Goal: Find specific page/section: Find specific page/section

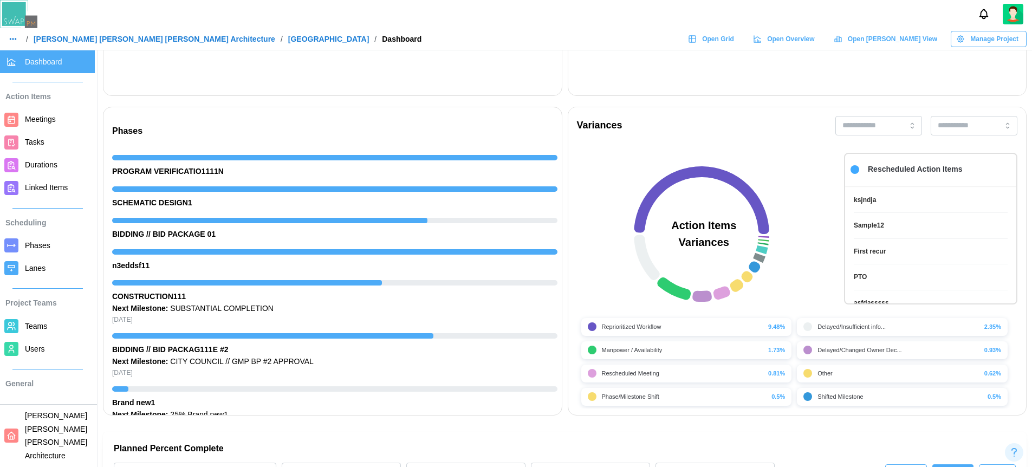
scroll to position [0, 9919]
click at [771, 335] on div "Reprioritized Workflow 9.48%" at bounding box center [686, 327] width 211 height 18
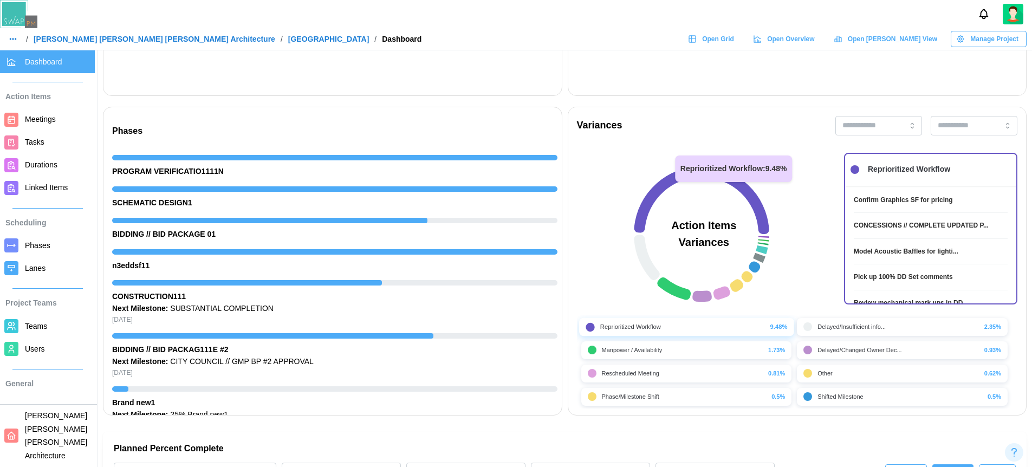
click at [760, 218] on icon at bounding box center [701, 200] width 135 height 68
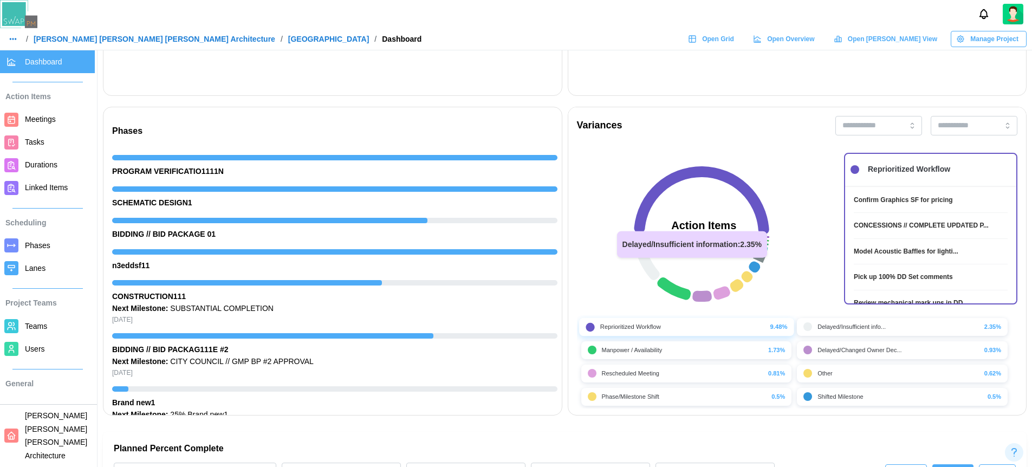
click at [650, 266] on icon at bounding box center [646, 257] width 25 height 45
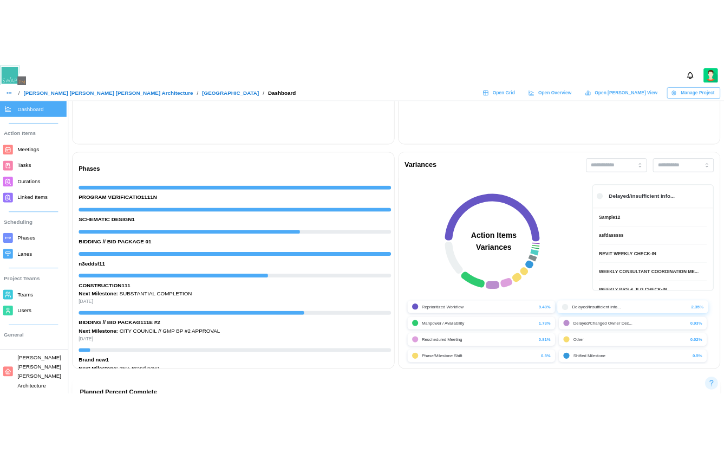
scroll to position [325, 0]
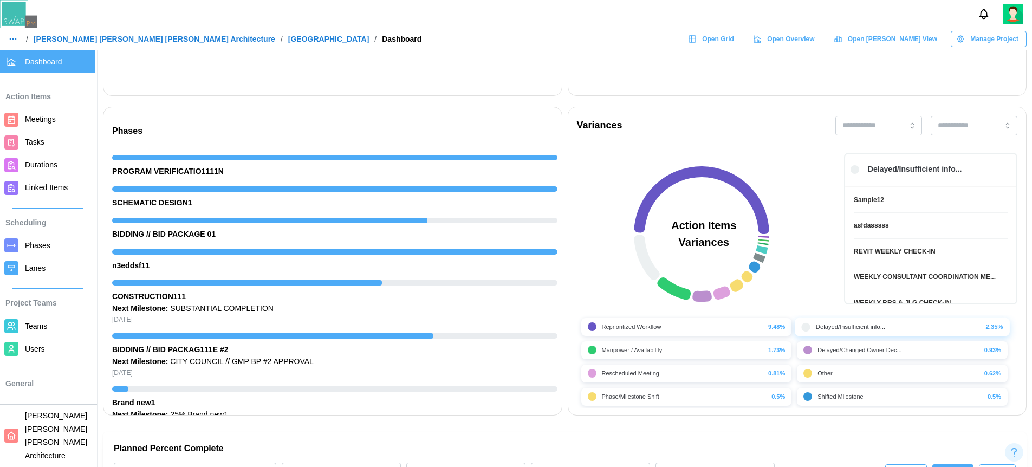
click at [747, 355] on div "Manpower / Availability 1.73%" at bounding box center [686, 350] width 211 height 18
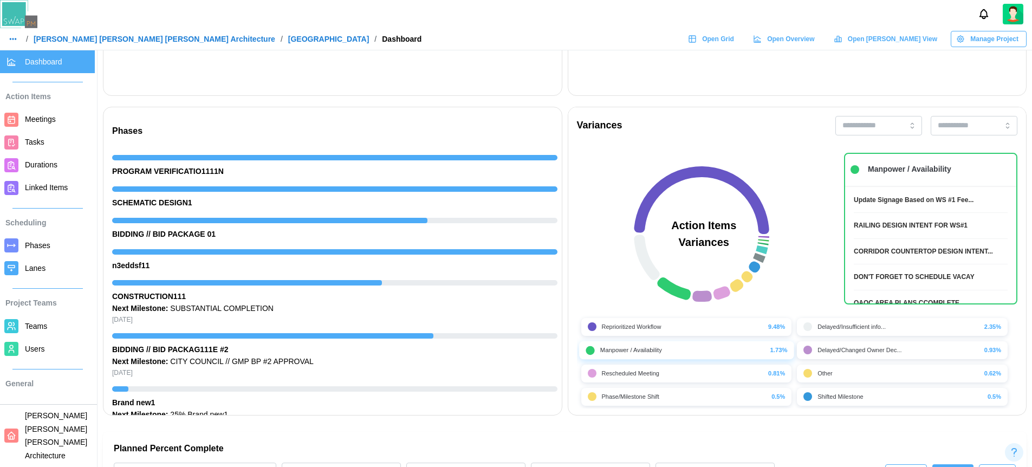
click at [868, 370] on div "Other 0.62%" at bounding box center [902, 373] width 198 height 9
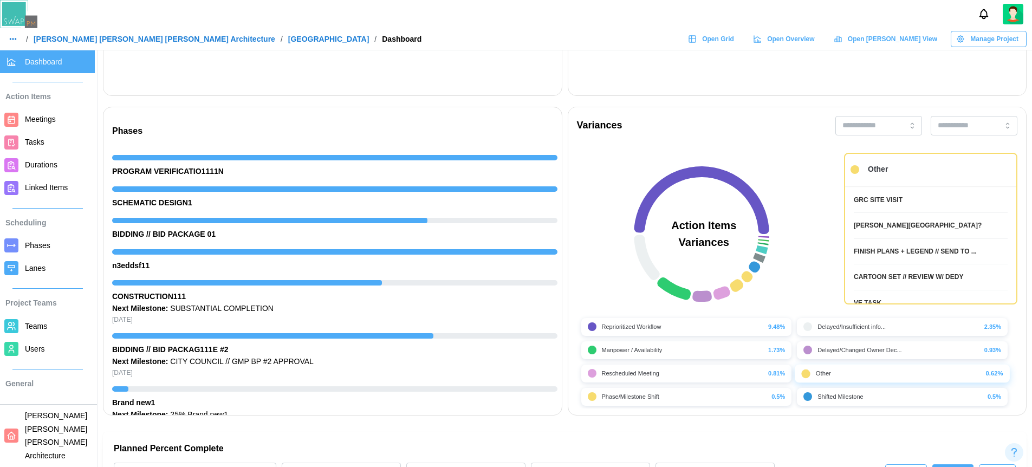
click at [847, 406] on div "Shifted Milestone 0.5%" at bounding box center [902, 396] width 216 height 23
click at [829, 401] on div "Shifted Milestone" at bounding box center [839, 396] width 45 height 9
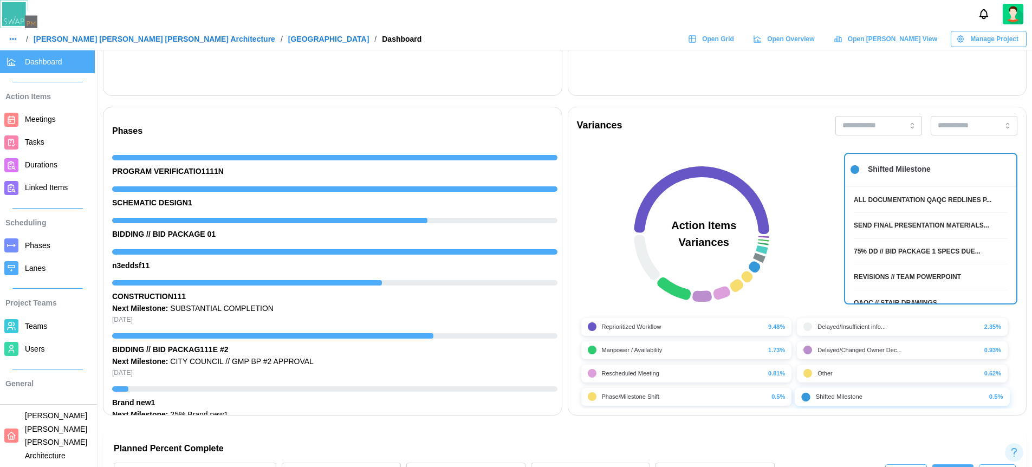
click at [722, 397] on div "Phase/Milestone Shift 0.5%" at bounding box center [687, 396] width 198 height 9
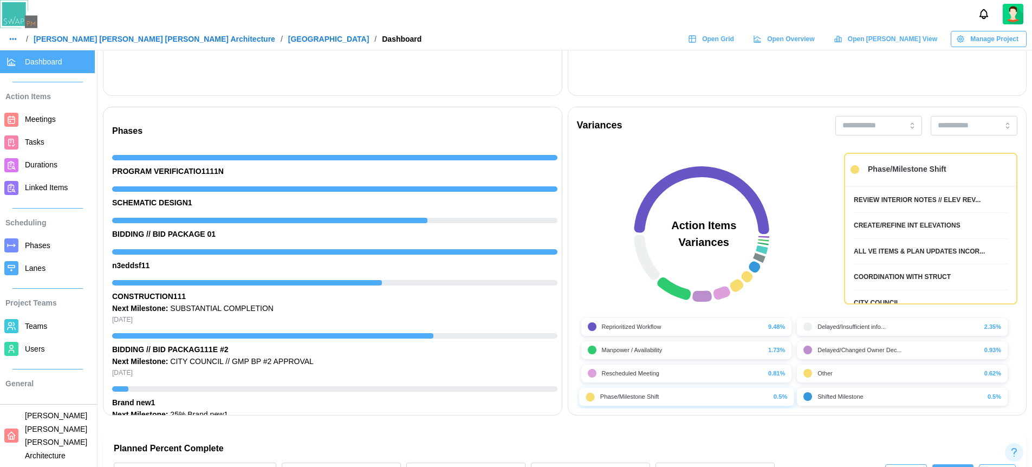
click at [688, 331] on div "Reprioritized Workflow 9.48%" at bounding box center [687, 326] width 198 height 9
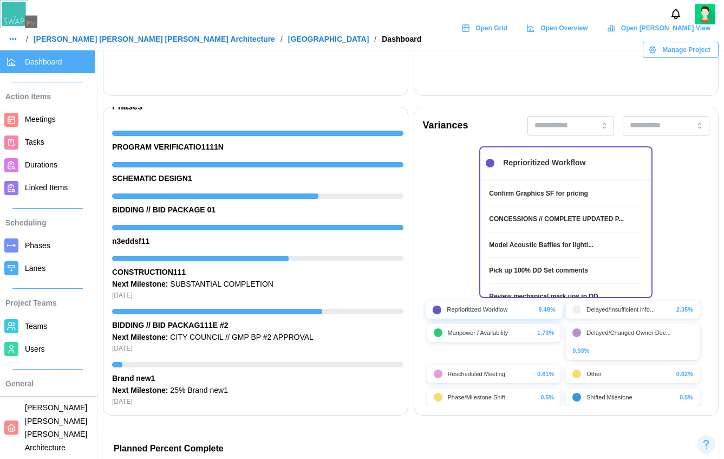
scroll to position [188, 0]
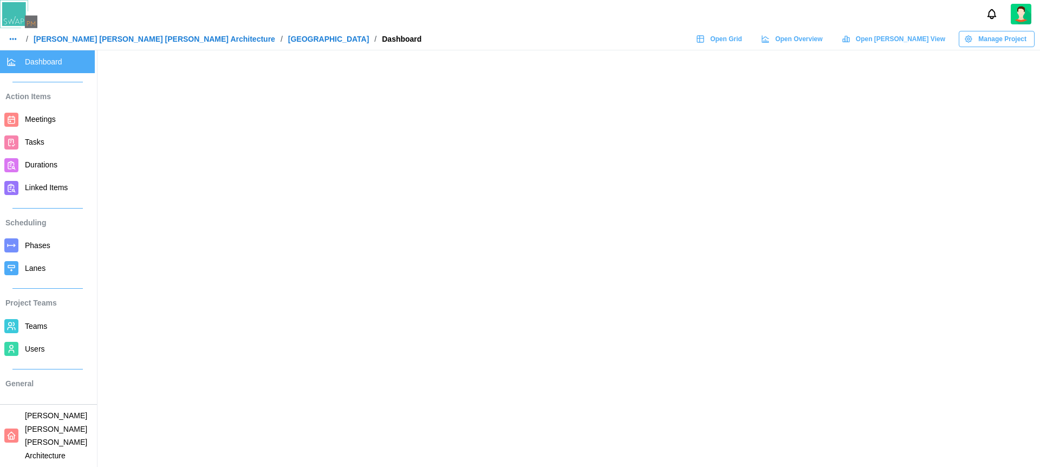
click at [545, 33] on div "/ Barker Rinker Seacat Architecture / ALTRU SPORTS COMPLEX / Dashboard Open Gri…" at bounding box center [520, 39] width 1040 height 16
click at [486, 32] on div "/ Barker Rinker Seacat Architecture / ALTRU SPORTS COMPLEX / Dashboard Open Gri…" at bounding box center [520, 39] width 1040 height 16
click at [742, 40] on span "Open Grid" at bounding box center [726, 38] width 32 height 15
